Goal: Task Accomplishment & Management: Use online tool/utility

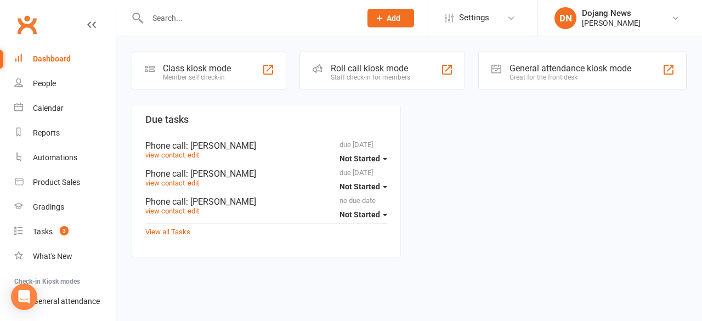
click at [349, 70] on div "Roll call kiosk mode" at bounding box center [370, 68] width 79 height 10
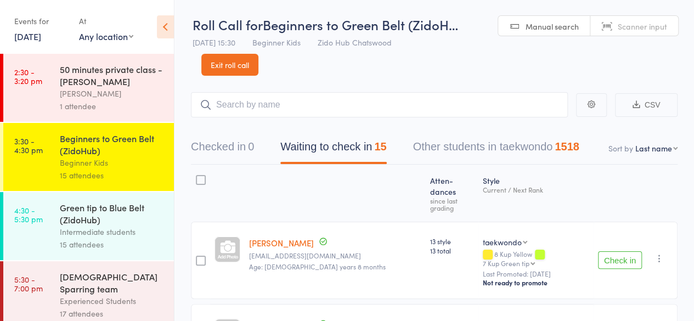
click at [619, 251] on button "Check in" at bounding box center [620, 260] width 44 height 18
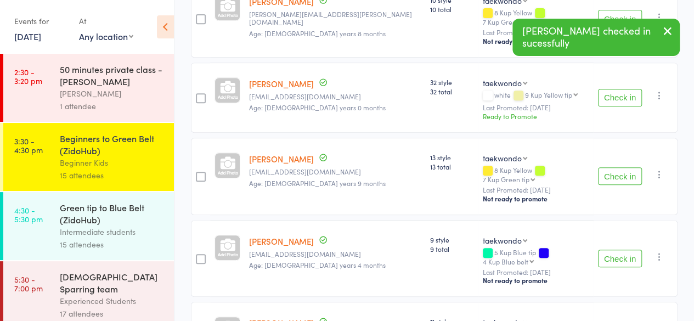
scroll to position [249, 0]
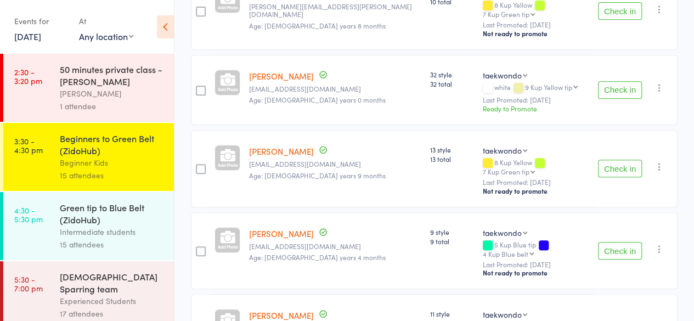
click at [629, 160] on button "Check in" at bounding box center [620, 169] width 44 height 18
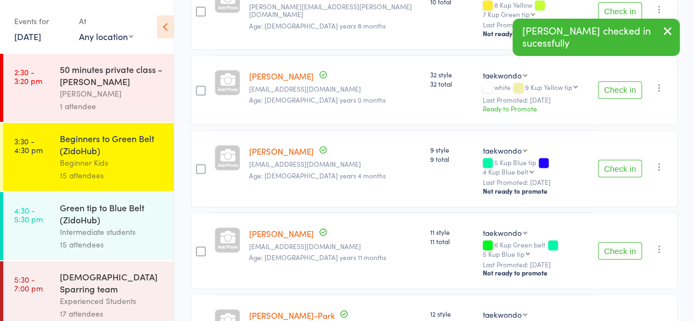
click at [629, 160] on button "Check in" at bounding box center [620, 169] width 44 height 18
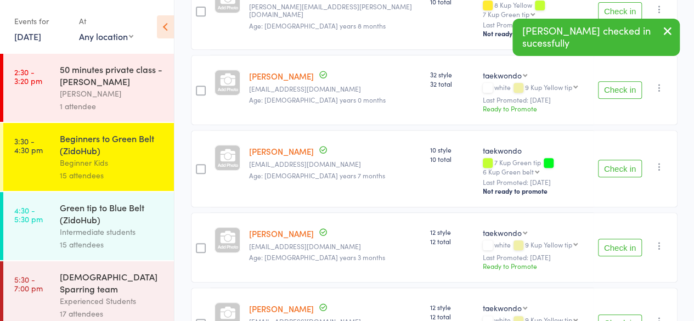
click at [629, 160] on button "Check in" at bounding box center [620, 169] width 44 height 18
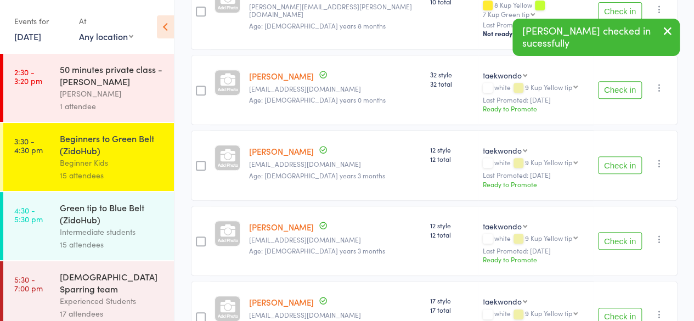
click at [629, 156] on button "Check in" at bounding box center [620, 165] width 44 height 18
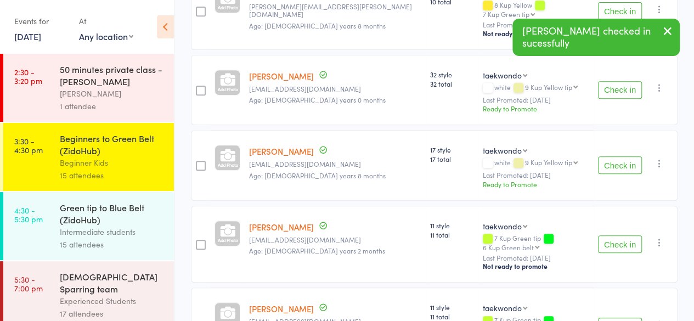
click at [617, 235] on button "Check in" at bounding box center [620, 244] width 44 height 18
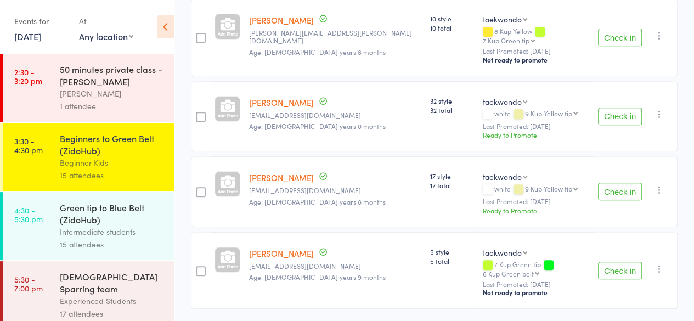
click at [620, 262] on button "Check in" at bounding box center [620, 271] width 44 height 18
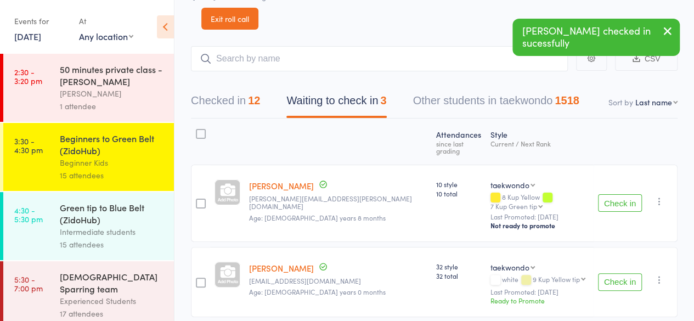
scroll to position [0, 0]
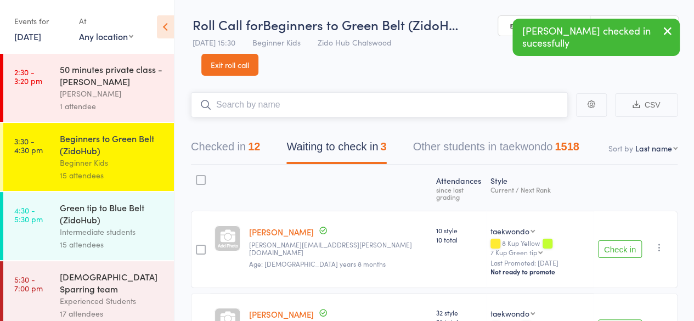
click at [430, 115] on input "search" at bounding box center [379, 104] width 377 height 25
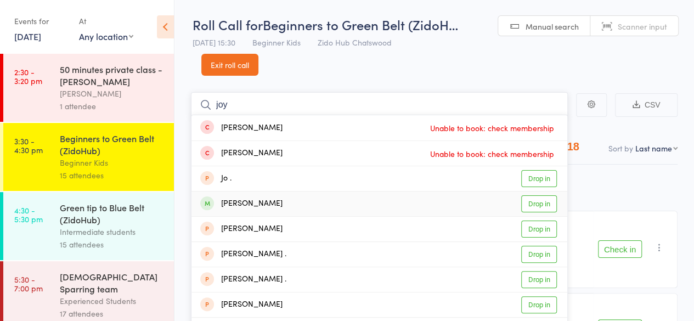
type input "joy"
click at [547, 201] on link "Drop in" at bounding box center [539, 203] width 36 height 17
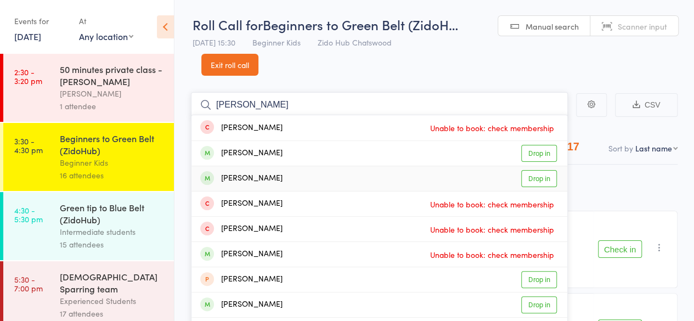
type input "[PERSON_NAME]"
click at [539, 174] on link "Drop in" at bounding box center [539, 178] width 36 height 17
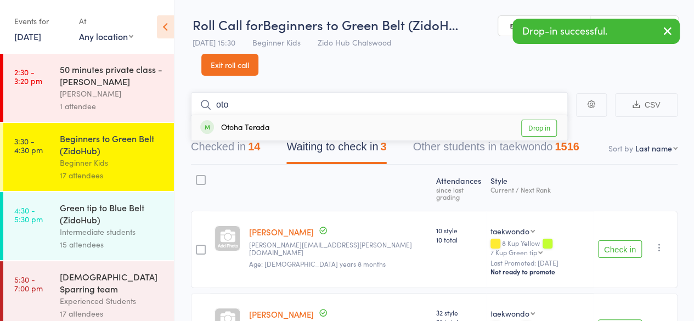
type input "oto"
click at [540, 130] on link "Drop in" at bounding box center [539, 128] width 36 height 17
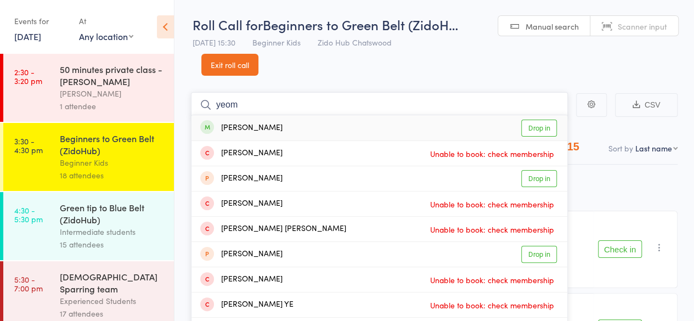
type input "yeom"
click at [535, 127] on link "Drop in" at bounding box center [539, 128] width 36 height 17
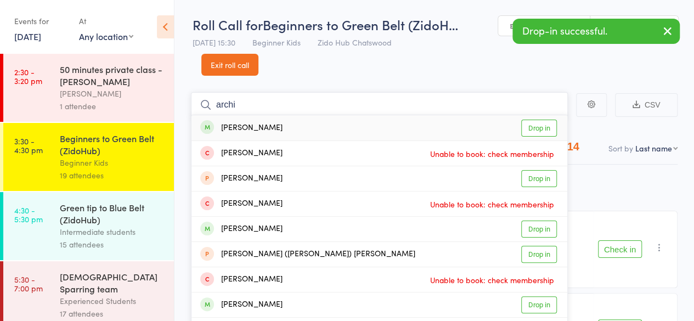
type input "archi"
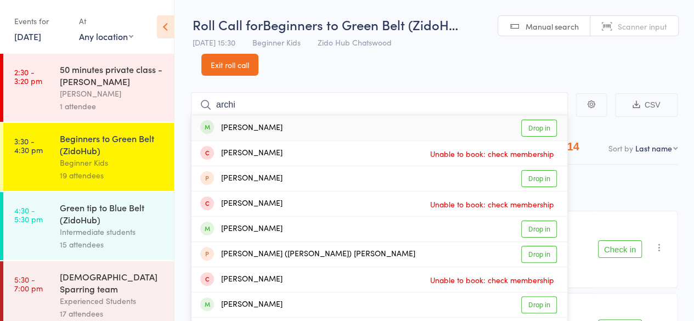
click at [535, 127] on link "Drop in" at bounding box center [539, 128] width 36 height 17
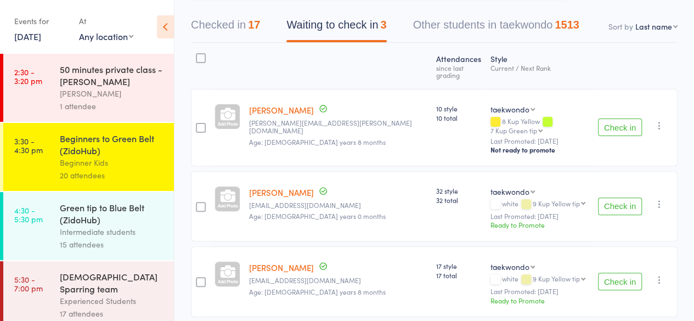
scroll to position [124, 0]
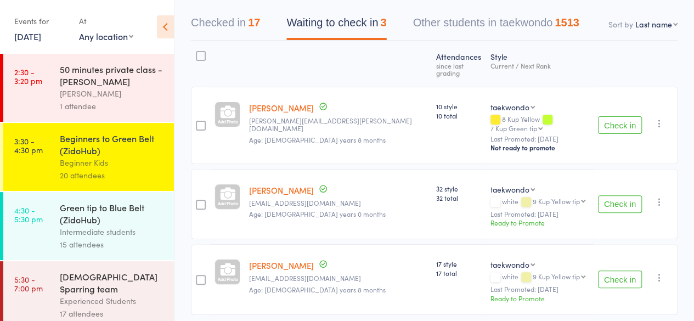
click at [623, 270] on button "Check in" at bounding box center [620, 279] width 44 height 18
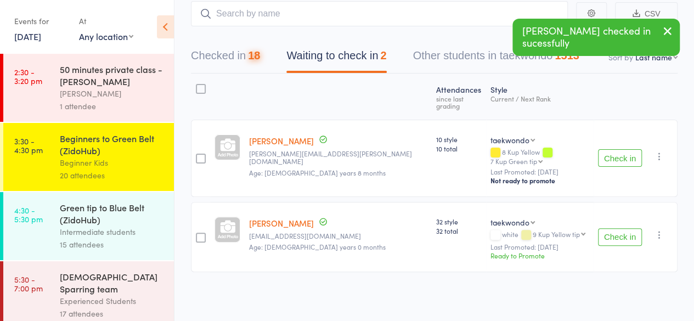
scroll to position [74, 0]
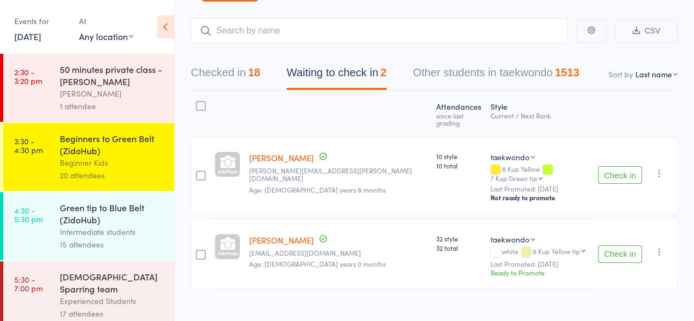
click at [611, 168] on button "Check in" at bounding box center [620, 175] width 44 height 18
click at [462, 28] on div "Roll Call for Beginners to Green Belt (ZidoH… [DATE] 15:30 Beginner Kids Zido H…" at bounding box center [347, 86] width 694 height 321
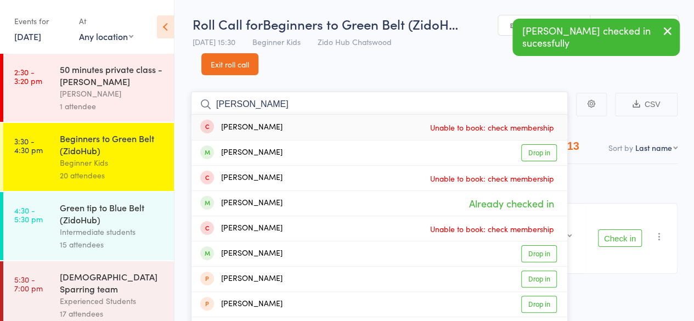
scroll to position [47, 0]
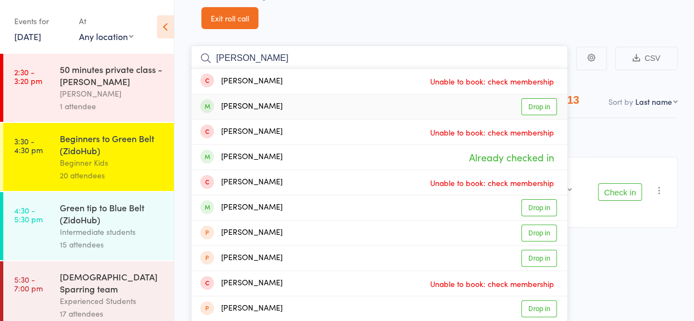
type input "[PERSON_NAME]"
click at [532, 107] on link "Drop in" at bounding box center [539, 106] width 36 height 17
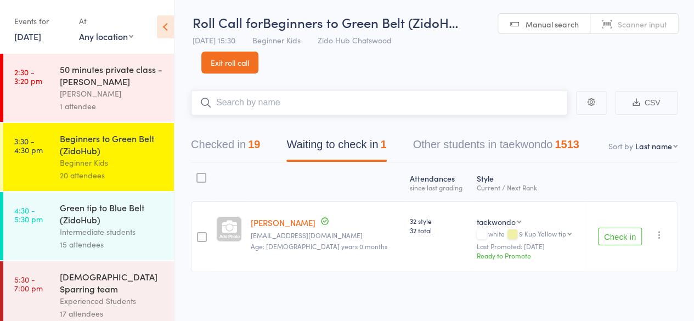
scroll to position [1, 0]
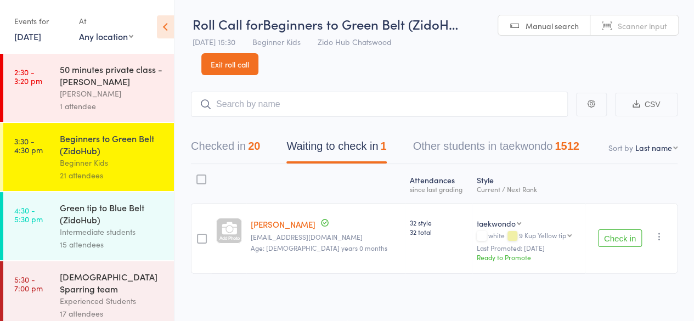
click at [142, 224] on div "Green tip to Blue Belt (ZidoHub)" at bounding box center [112, 213] width 105 height 24
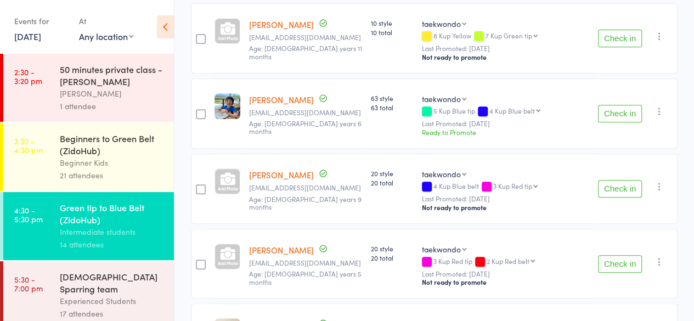
scroll to position [223, 0]
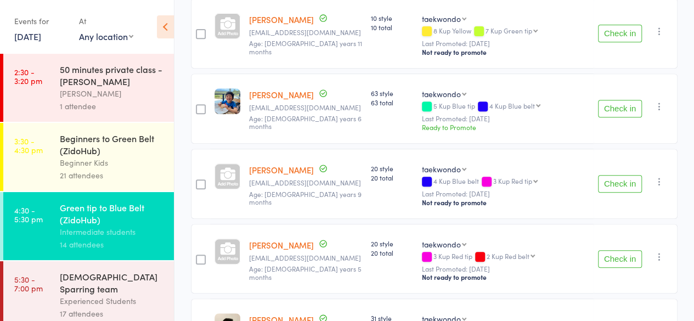
click at [85, 294] on div "Experienced Students" at bounding box center [112, 300] width 105 height 13
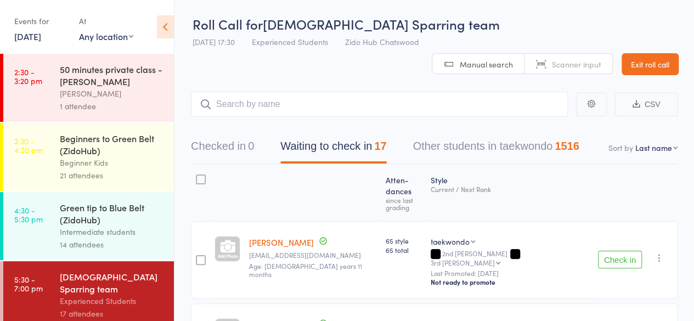
click at [117, 169] on div "21 attendees" at bounding box center [112, 175] width 105 height 13
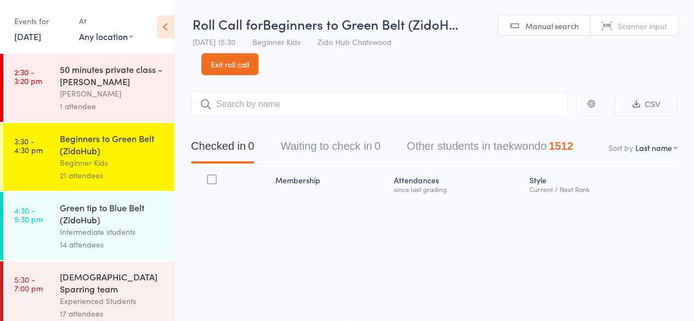
click at [388, 73] on header "Roll Call for Beginners to Green Belt (ZidoH… [DATE] 15:30 Beginner Kids Zido H…" at bounding box center [433, 37] width 519 height 76
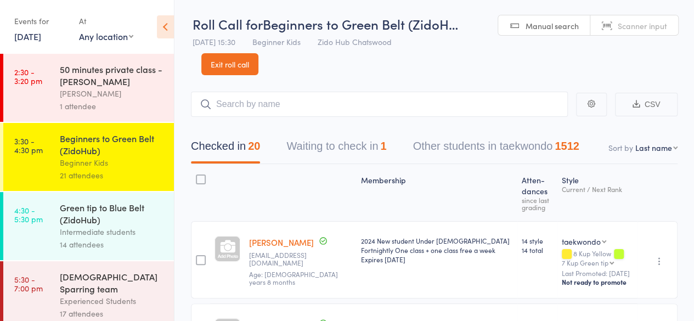
click at [137, 98] on div "[PERSON_NAME]" at bounding box center [112, 93] width 105 height 13
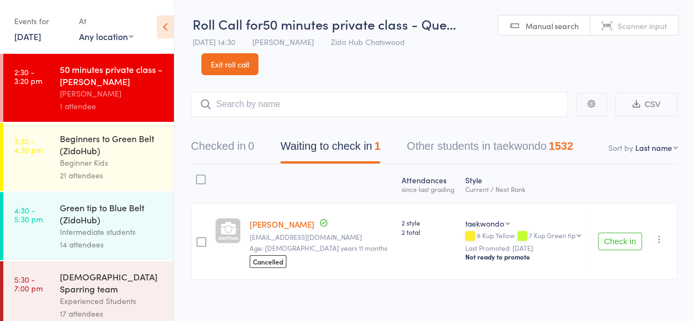
click at [132, 157] on div "Beginner Kids" at bounding box center [112, 162] width 105 height 13
